Goal: Task Accomplishment & Management: Manage account settings

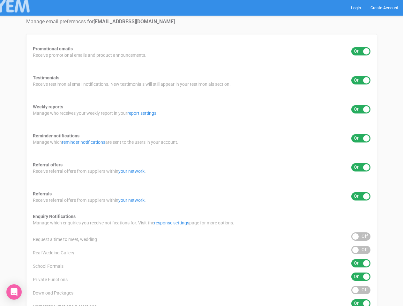
click at [201, 153] on div "Promotional emails ON OFF Receive promotional emails and product announcements.…" at bounding box center [201, 237] width 351 height 406
click at [361, 51] on div "ON OFF" at bounding box center [361, 51] width 19 height 8
click at [361, 80] on div "ON OFF" at bounding box center [361, 80] width 19 height 8
click at [361, 110] on div "ON OFF" at bounding box center [361, 109] width 19 height 8
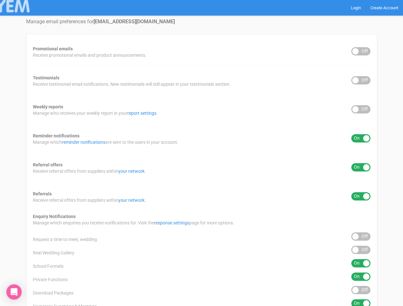
click at [361, 139] on div "ON OFF" at bounding box center [361, 138] width 19 height 8
click at [361, 168] on div "ON OFF" at bounding box center [361, 167] width 19 height 8
click at [361, 197] on div "ON OFF" at bounding box center [361, 197] width 19 height 8
click at [361, 237] on div "ON OFF" at bounding box center [361, 237] width 19 height 8
click at [361, 250] on div "ON OFF" at bounding box center [361, 250] width 19 height 8
